Goal: Task Accomplishment & Management: Manage account settings

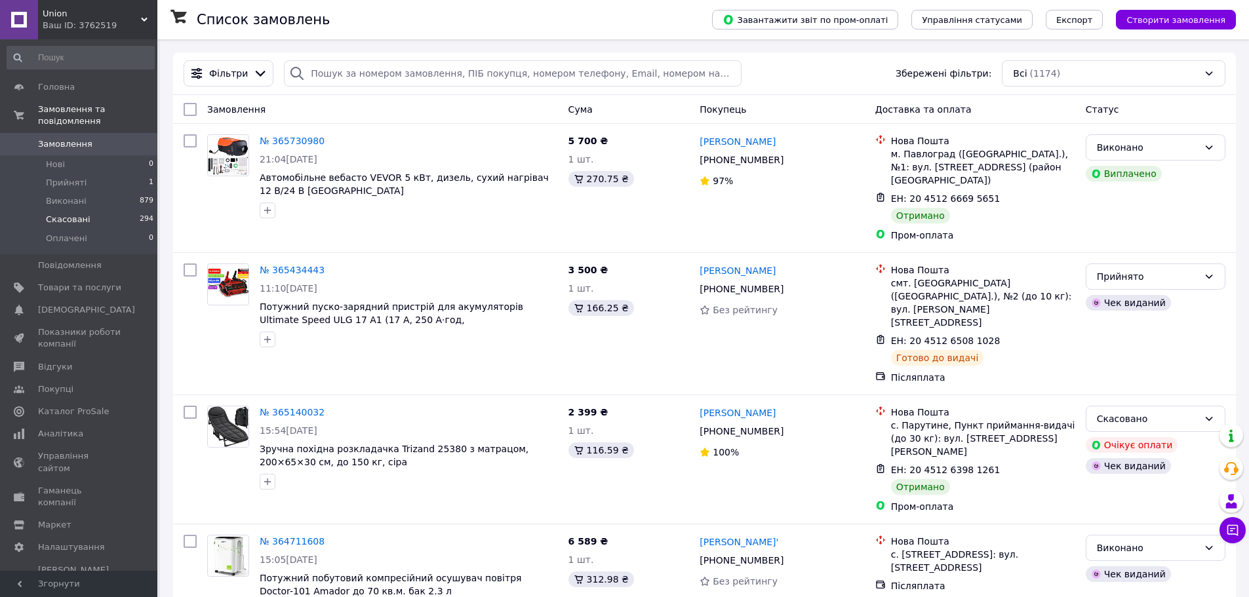
click at [71, 214] on span "Скасовані" at bounding box center [68, 220] width 45 height 12
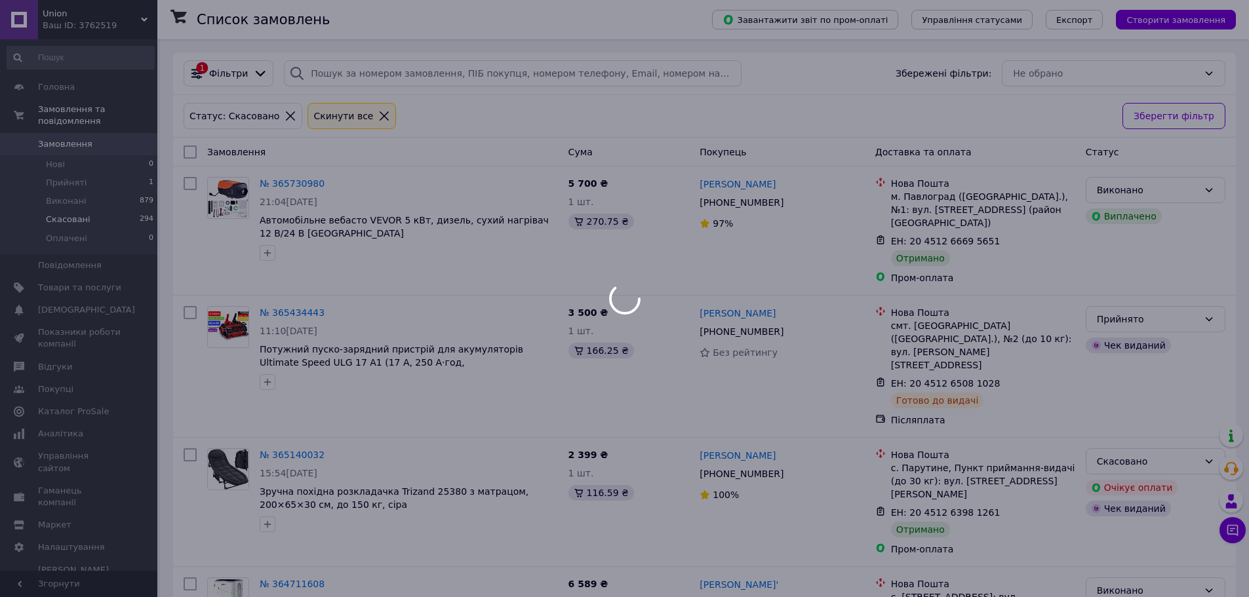
click at [74, 186] on div at bounding box center [624, 298] width 1249 height 597
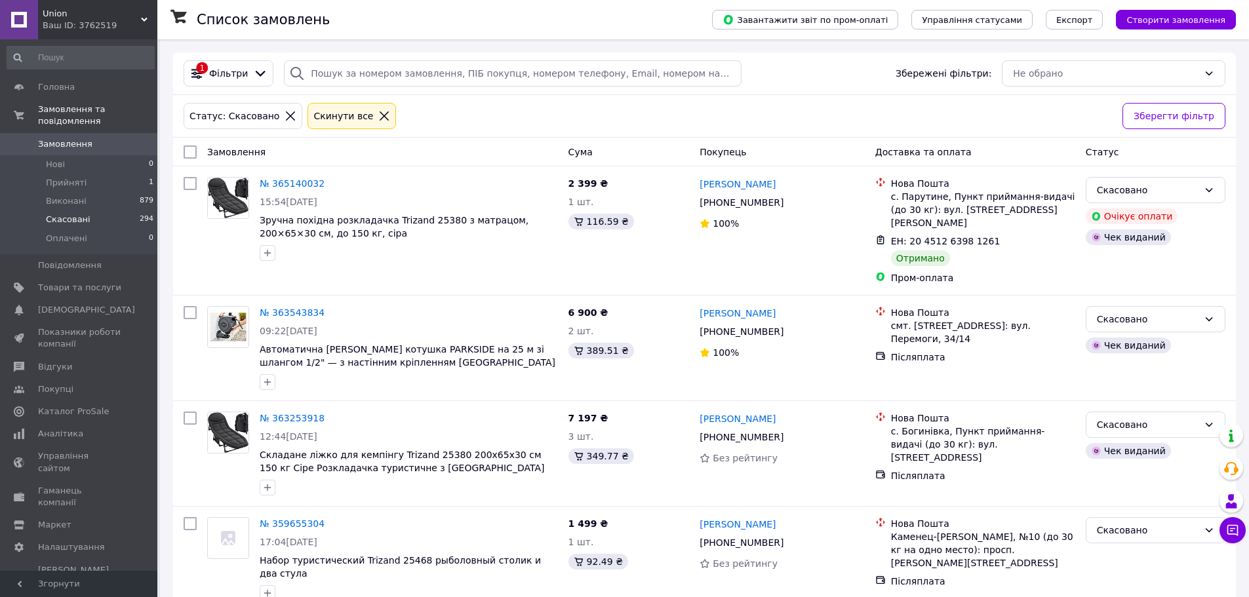
click at [79, 195] on span "Виконані" at bounding box center [66, 201] width 41 height 12
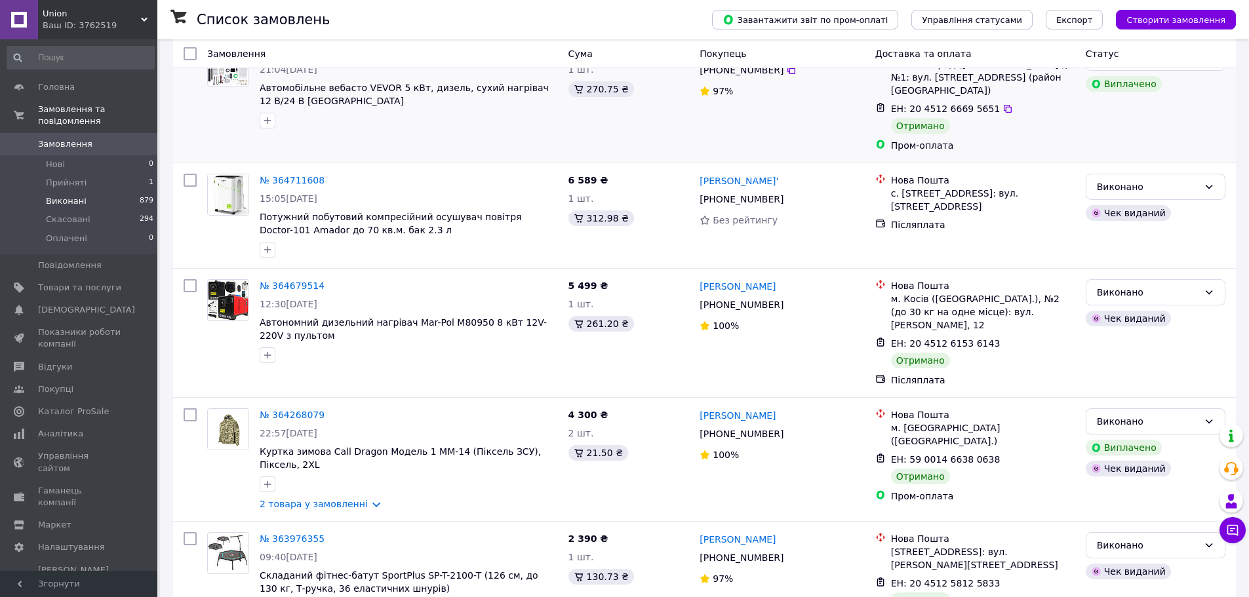
scroll to position [262, 0]
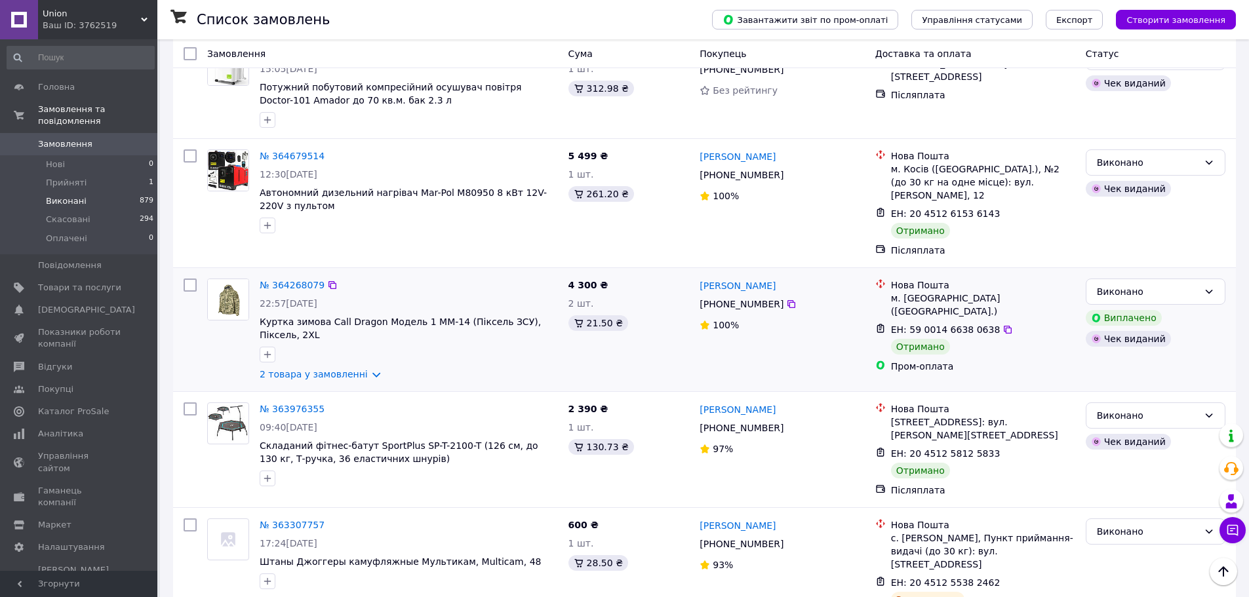
drag, startPoint x: 786, startPoint y: 280, endPoint x: 716, endPoint y: 279, distance: 69.5
click at [786, 299] on icon at bounding box center [791, 304] width 10 height 10
click at [290, 280] on link "№ 364268079" at bounding box center [292, 285] width 65 height 10
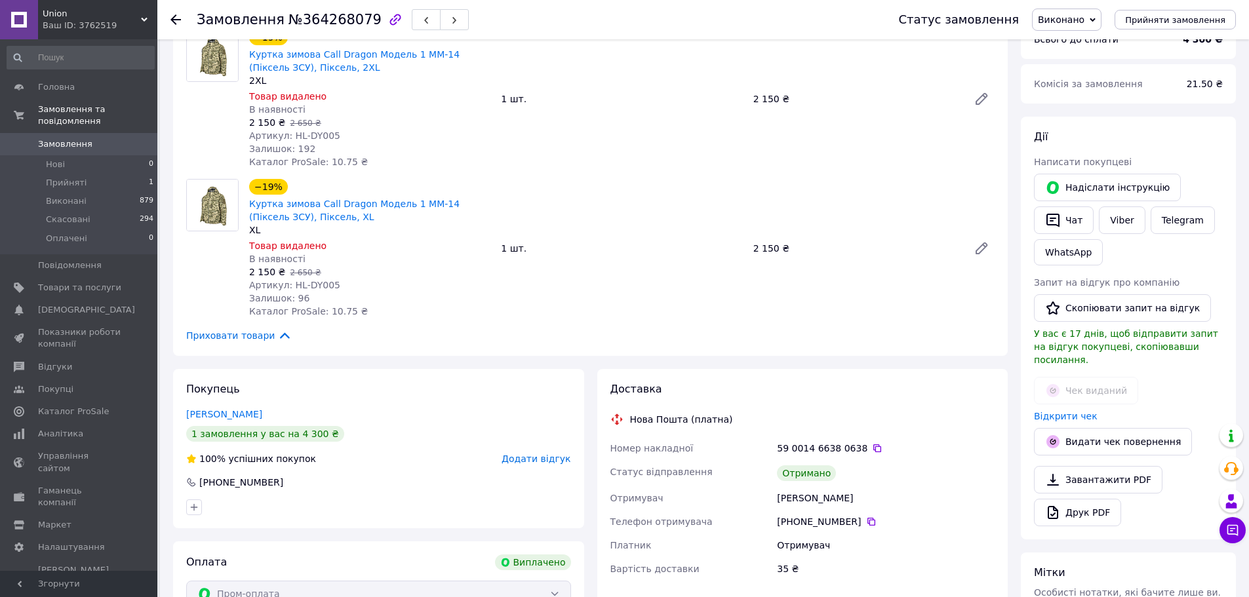
scroll to position [111, 0]
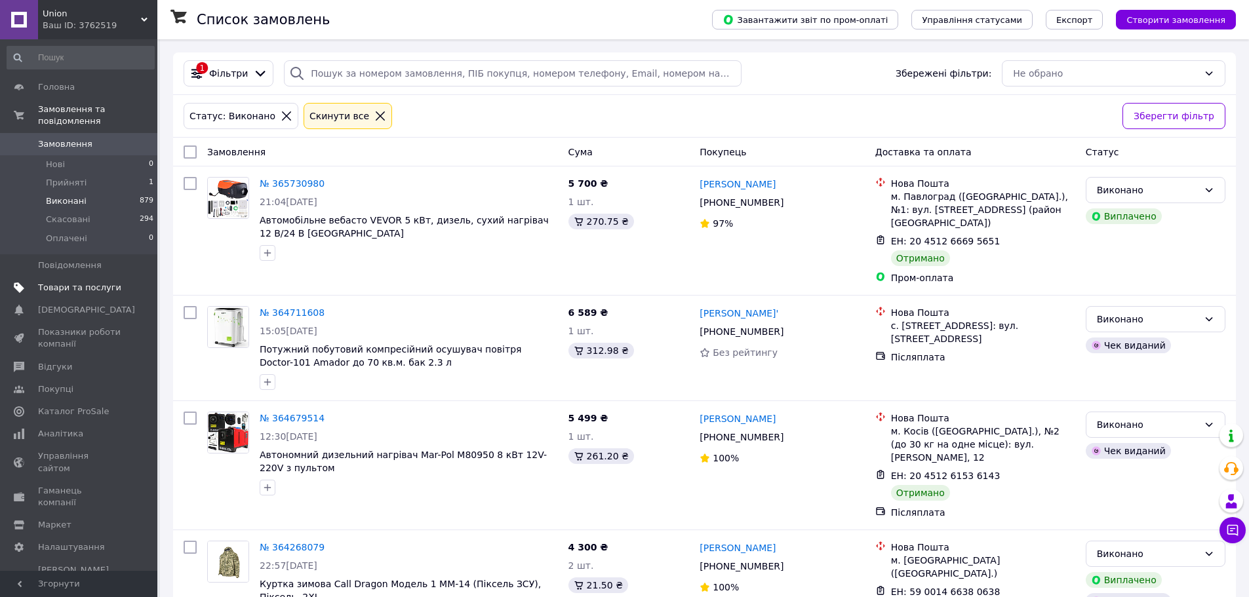
click at [96, 282] on span "Товари та послуги" at bounding box center [79, 288] width 83 height 12
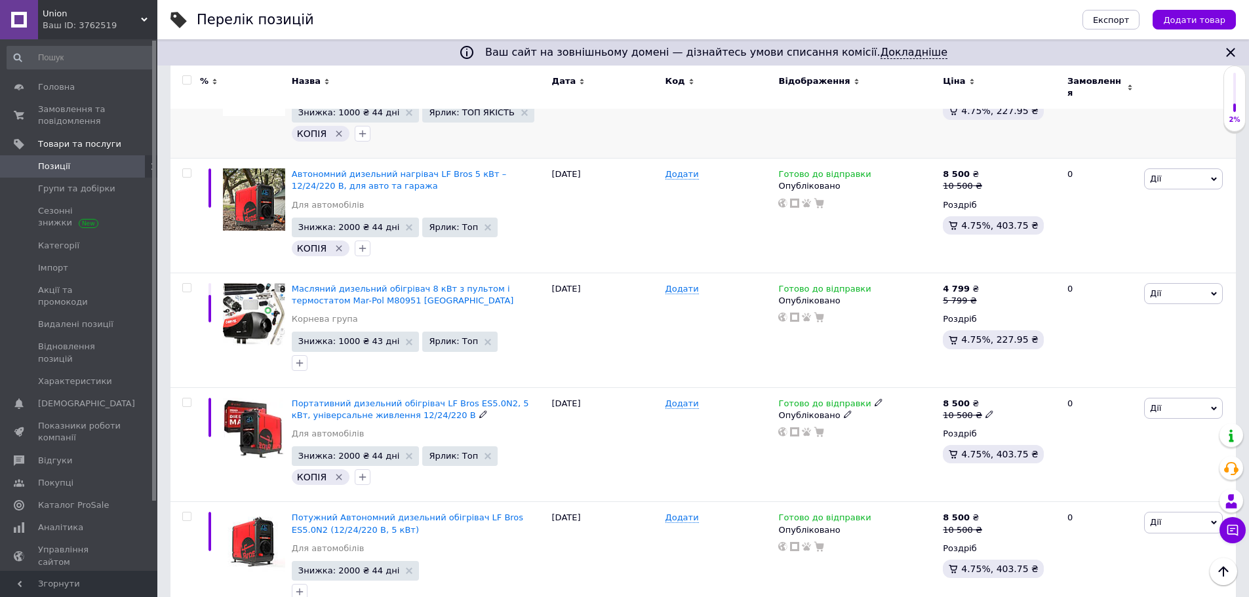
scroll to position [328, 0]
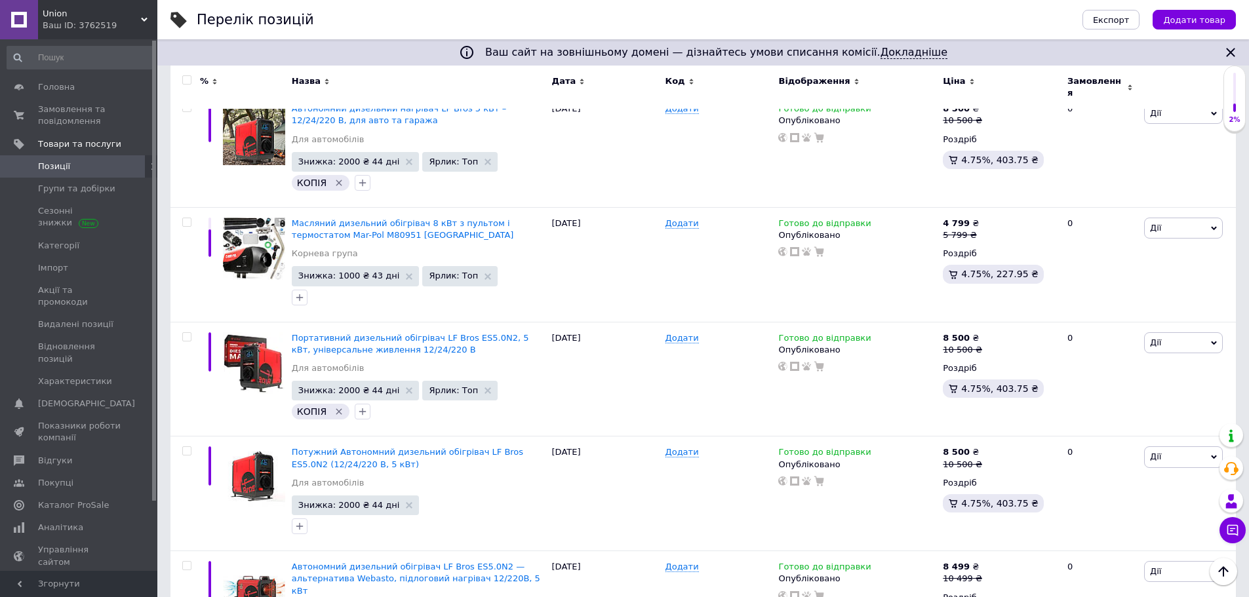
click at [73, 420] on span "Показники роботи компанії" at bounding box center [79, 432] width 83 height 24
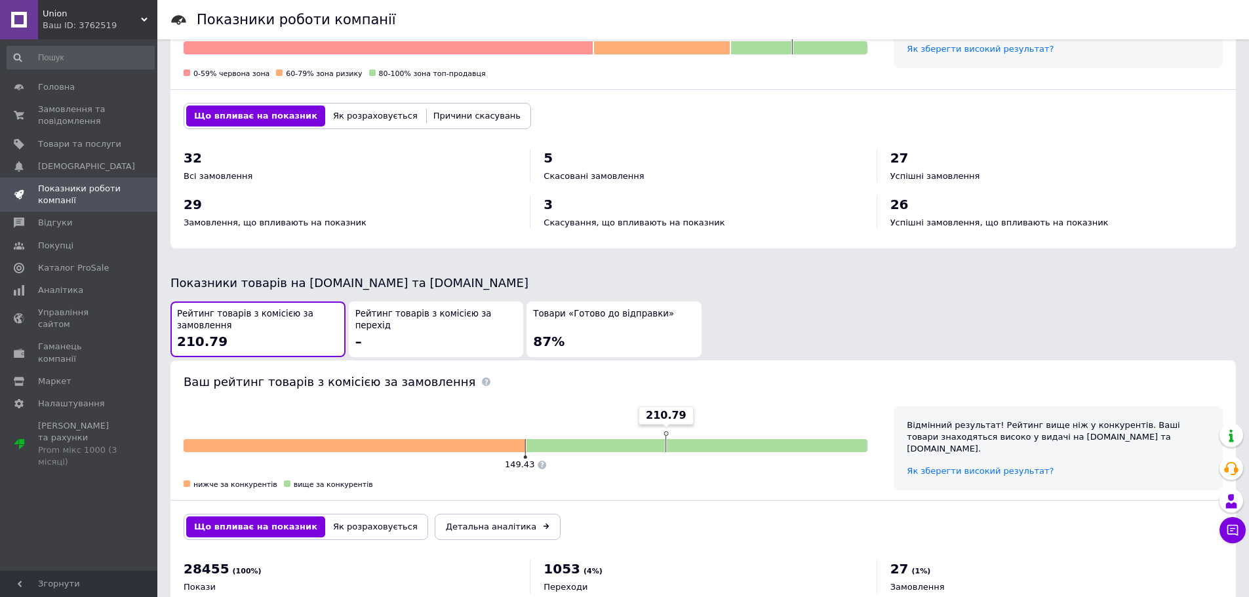
scroll to position [553, 0]
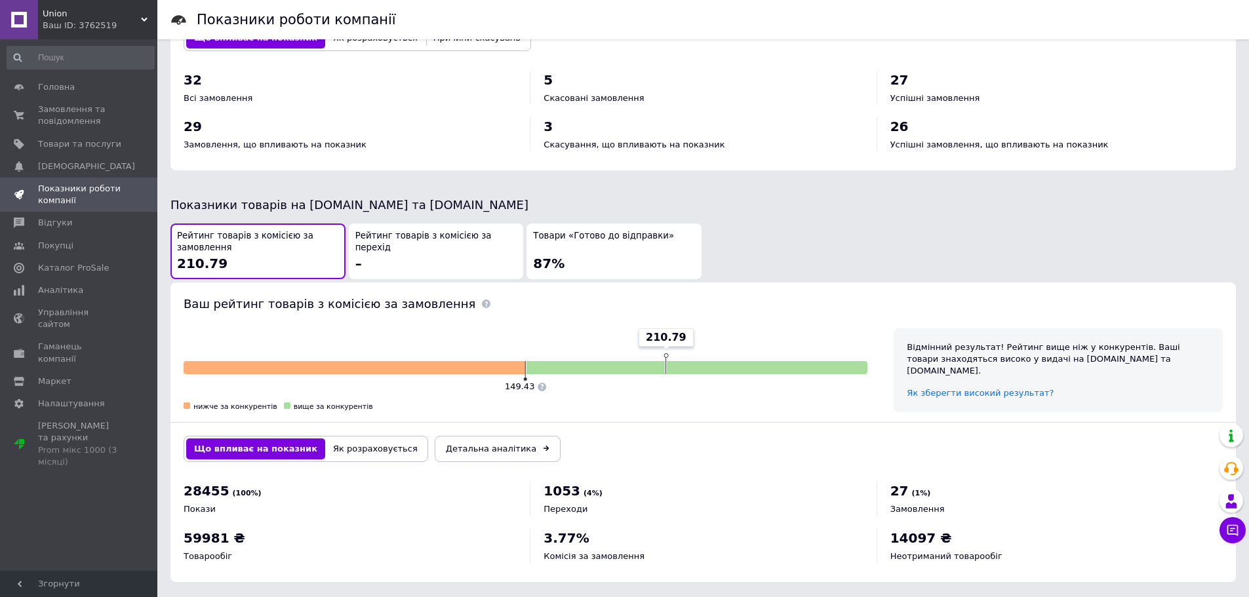
drag, startPoint x: 606, startPoint y: 241, endPoint x: 594, endPoint y: 262, distance: 23.8
click at [606, 243] on div "Товари «Готово до відправки» 87%" at bounding box center [614, 251] width 162 height 43
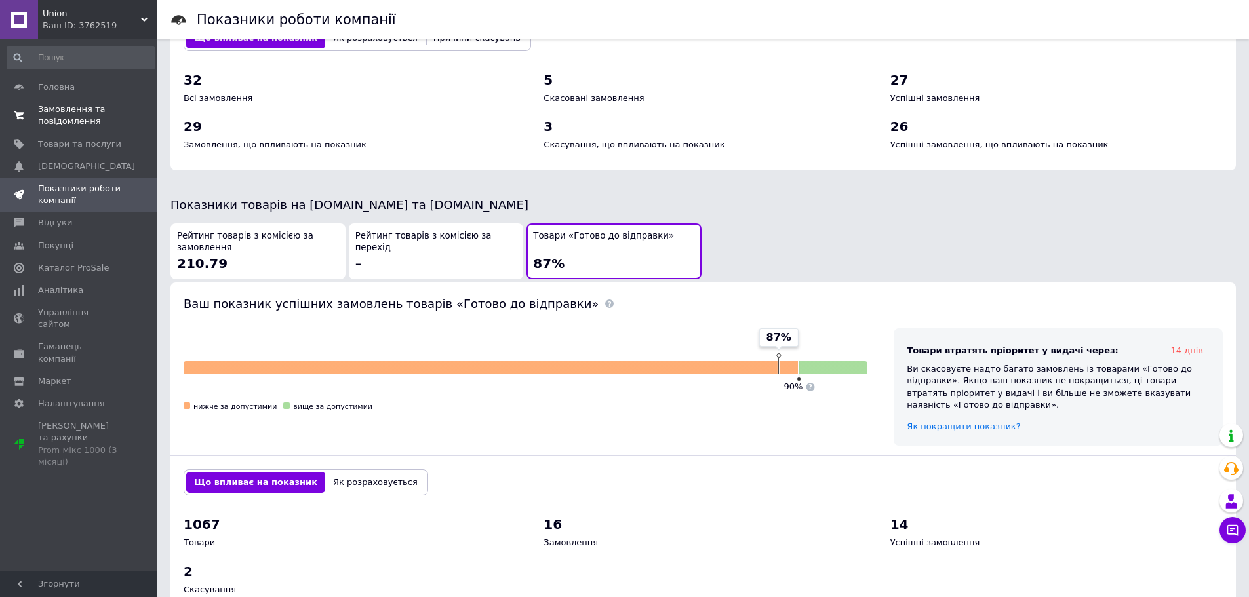
click at [99, 121] on span "Замовлення та повідомлення" at bounding box center [79, 116] width 83 height 24
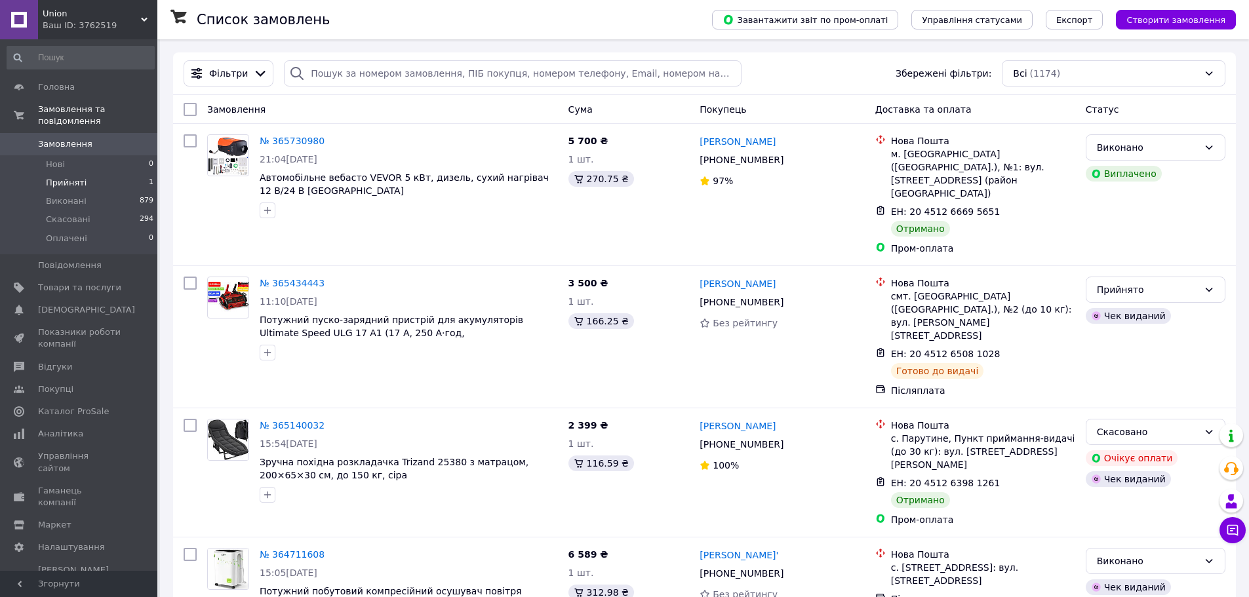
click at [72, 177] on span "Прийняті" at bounding box center [66, 183] width 41 height 12
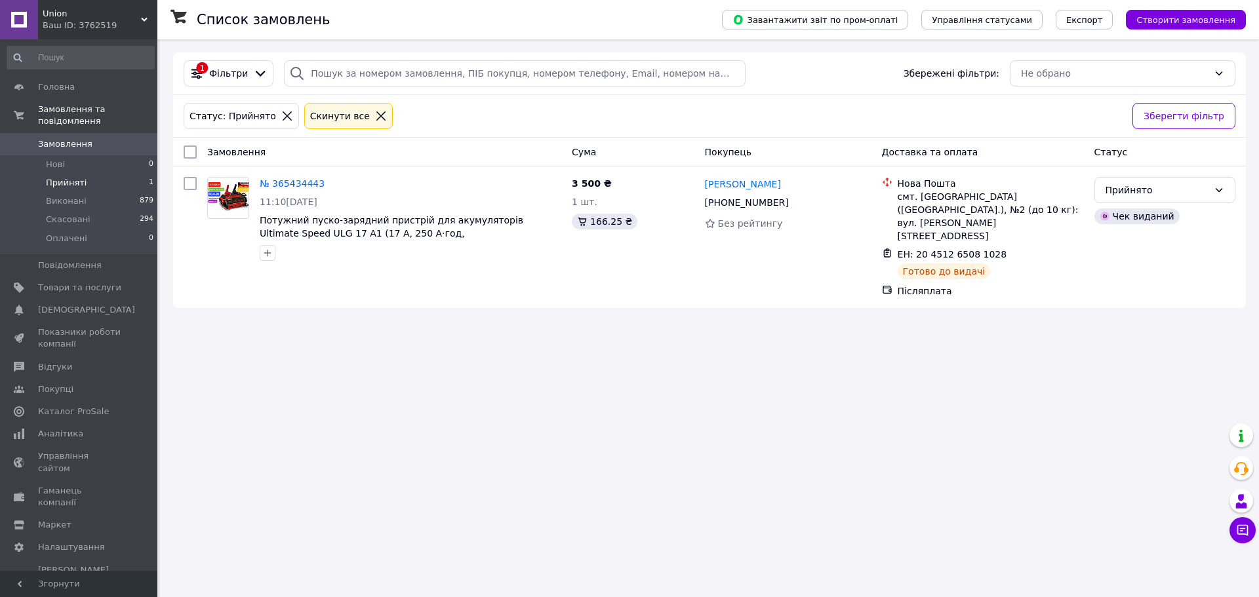
drag, startPoint x: 135, startPoint y: 25, endPoint x: 133, endPoint y: 31, distance: 6.8
click at [134, 24] on div "Ваш ID: 3762519" at bounding box center [100, 26] width 115 height 12
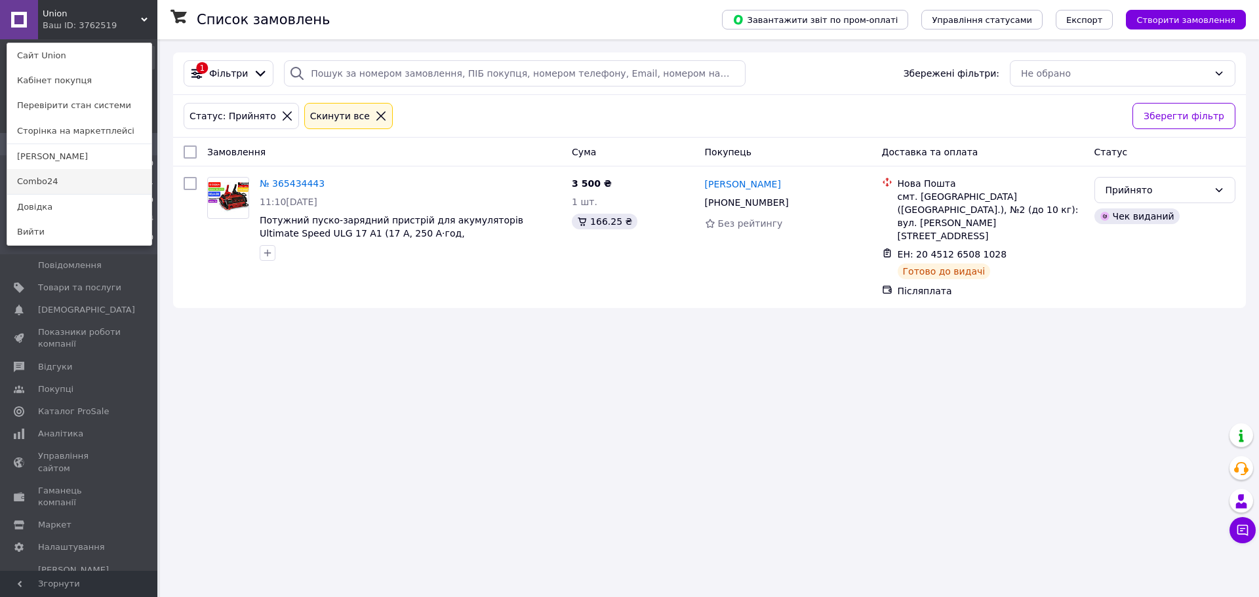
click at [71, 193] on link "Combo24" at bounding box center [79, 181] width 144 height 25
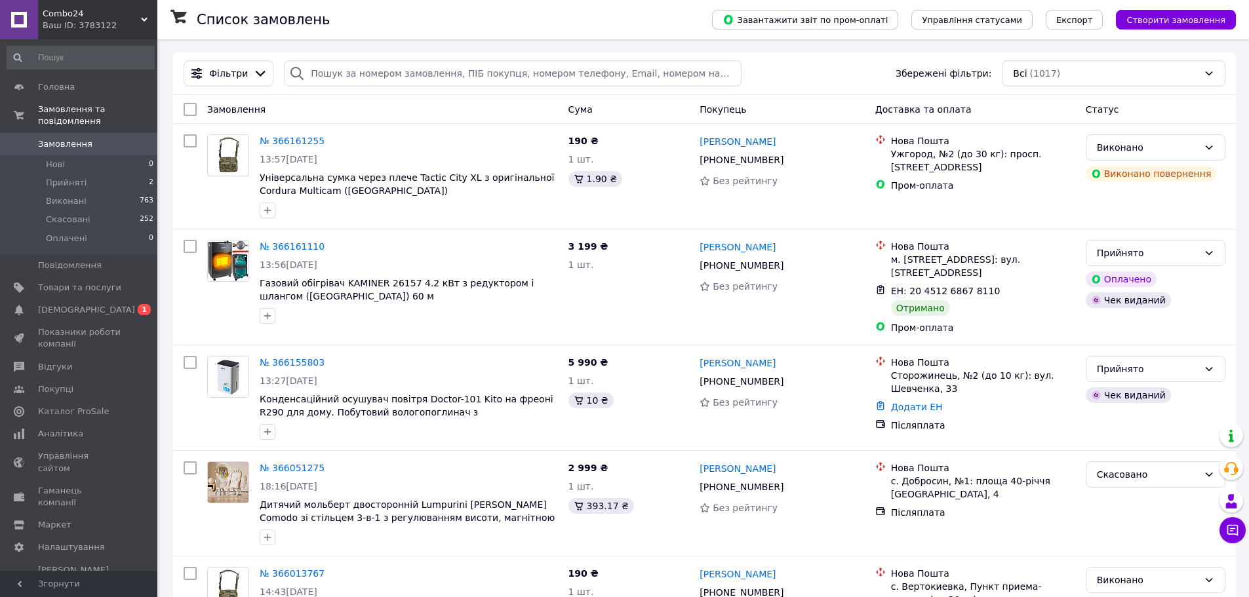
click at [95, 13] on span "Combo24" at bounding box center [92, 14] width 98 height 12
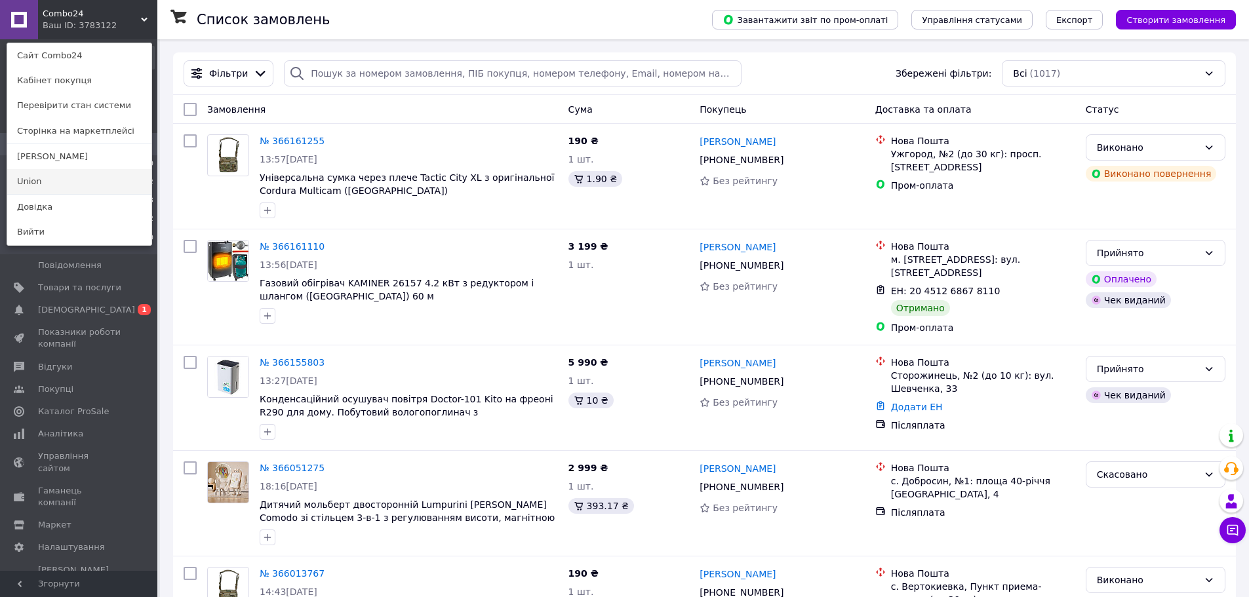
click at [85, 172] on link "Union" at bounding box center [79, 181] width 144 height 25
